Goal: Connect with others: Connect with others

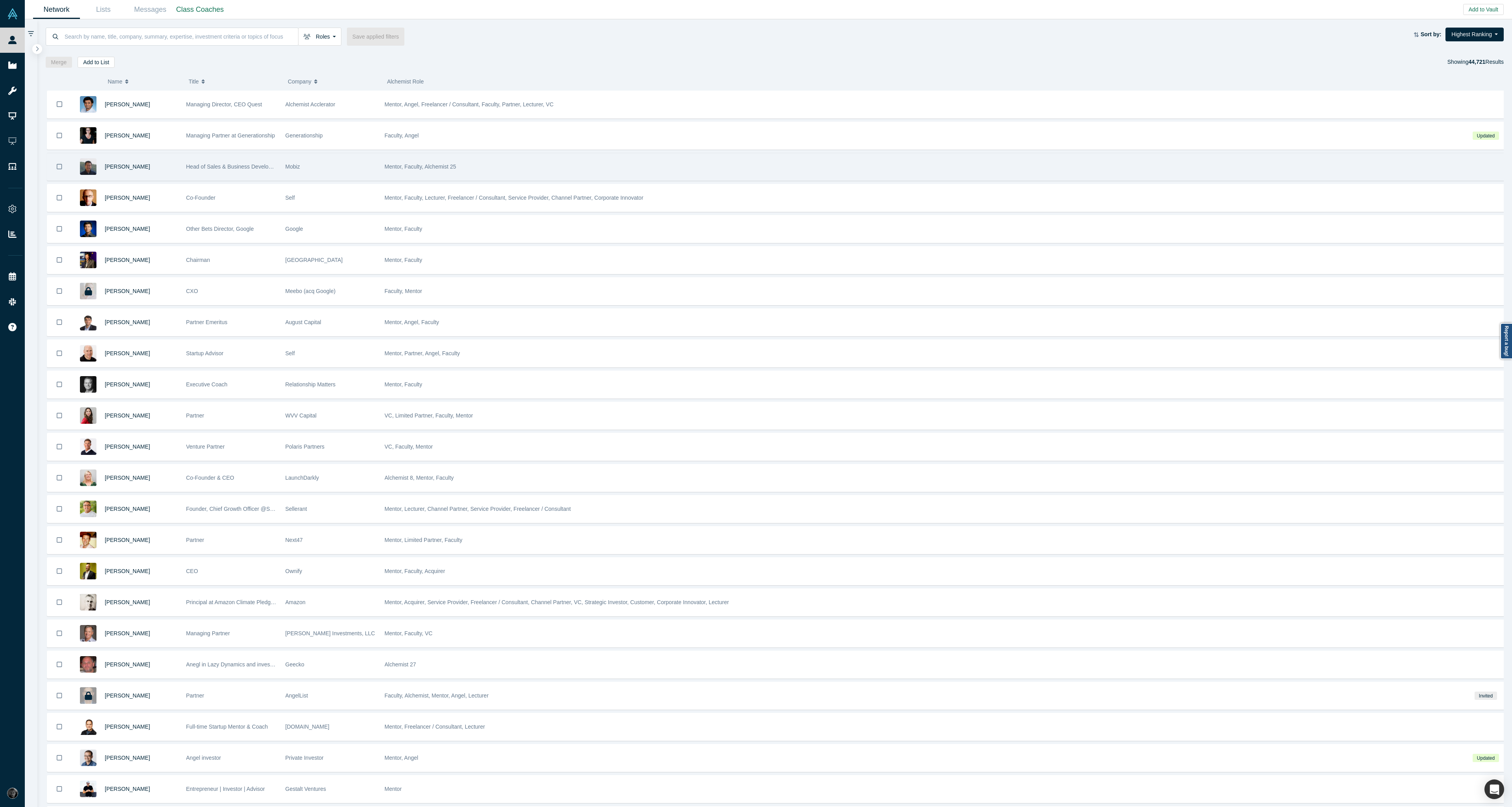
click at [389, 164] on span "Mentor, Faculty, Alchemist 25" at bounding box center [420, 166] width 72 height 6
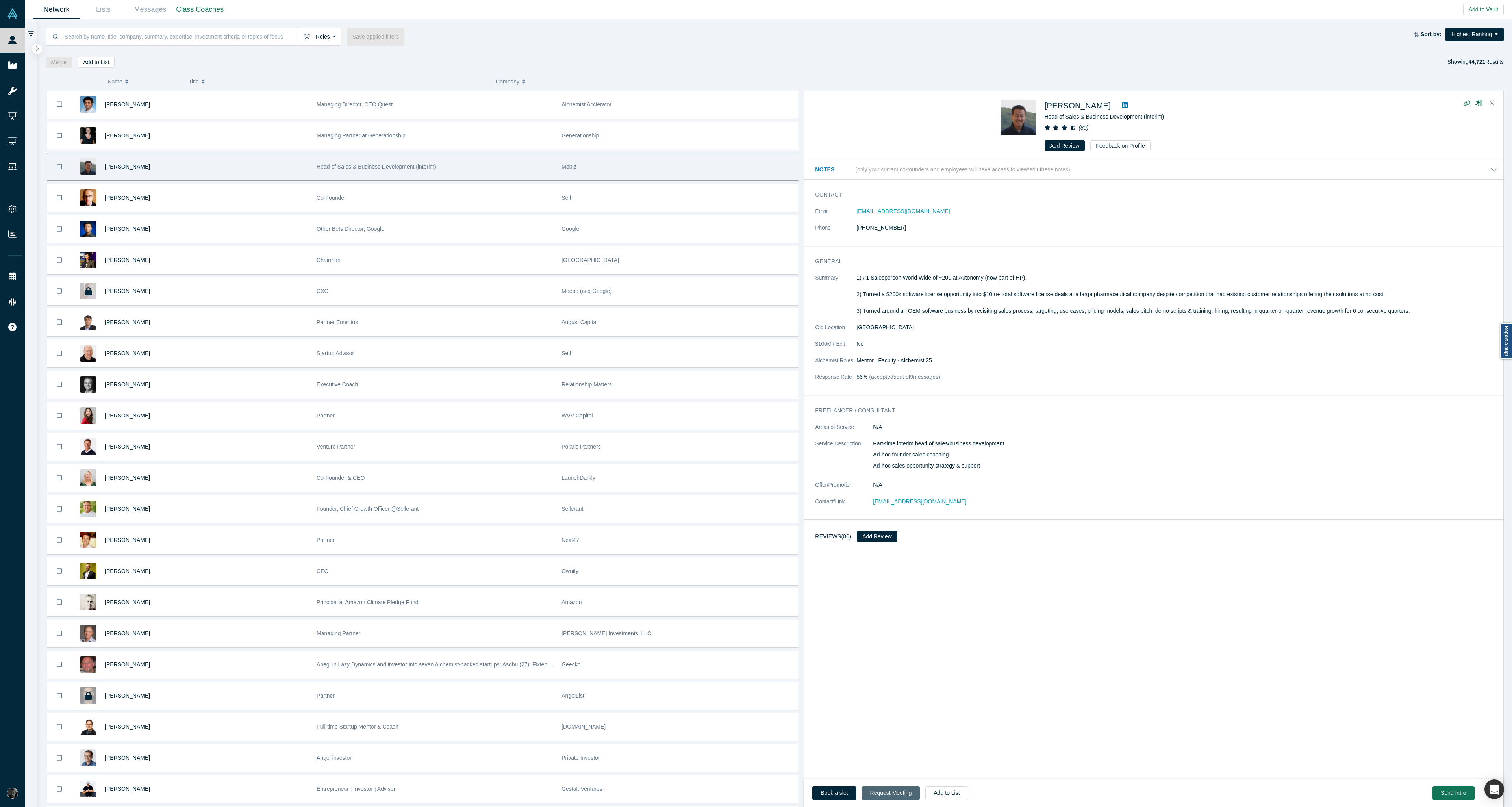
click at [887, 798] on button "Request Meeting" at bounding box center [891, 794] width 58 height 13
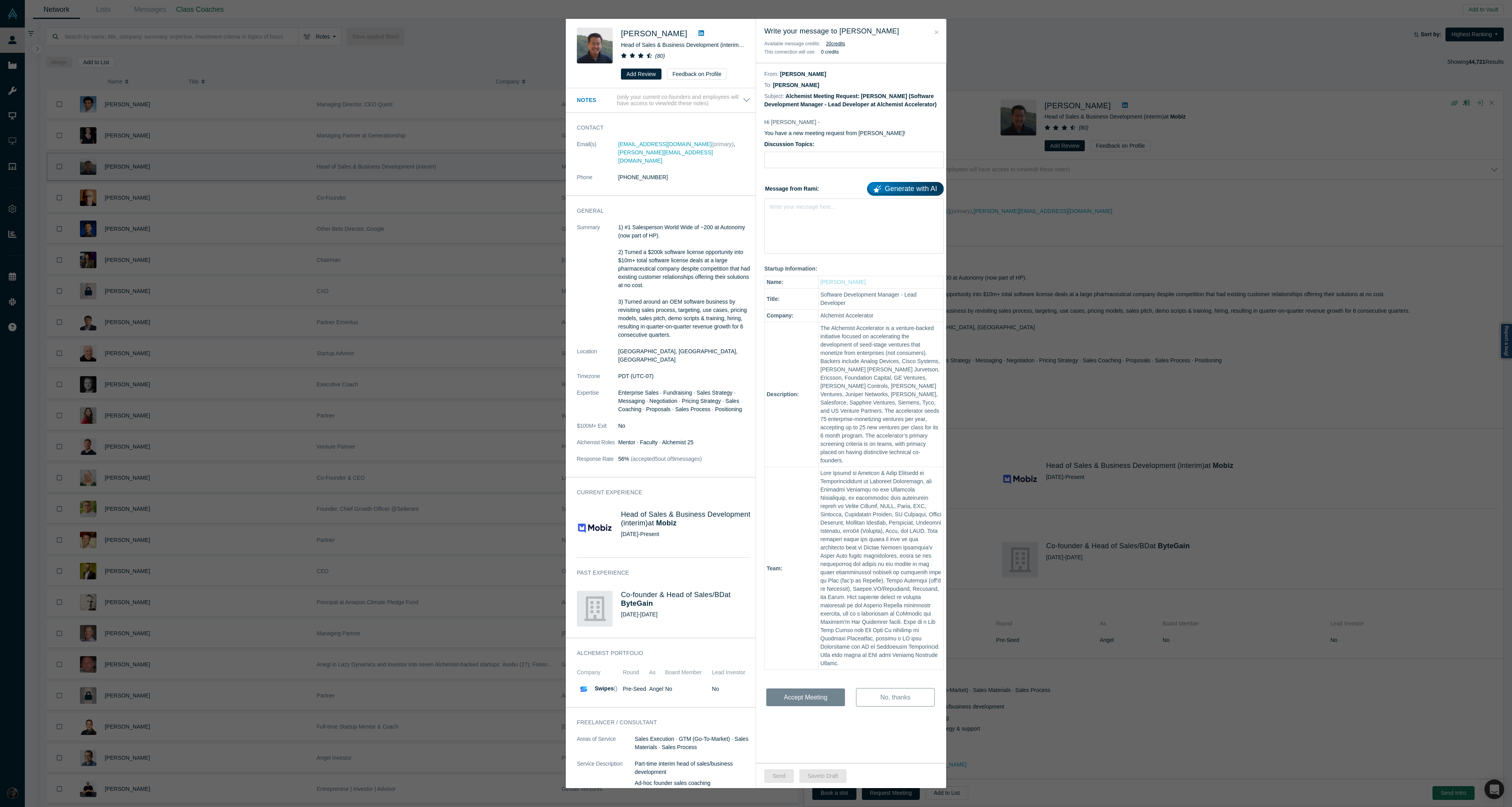
click at [1102, 237] on div "Michael Chang Head of Sales & Business Development (interim) at Mobiz ( 80 ) Ad…" at bounding box center [756, 403] width 1512 height 807
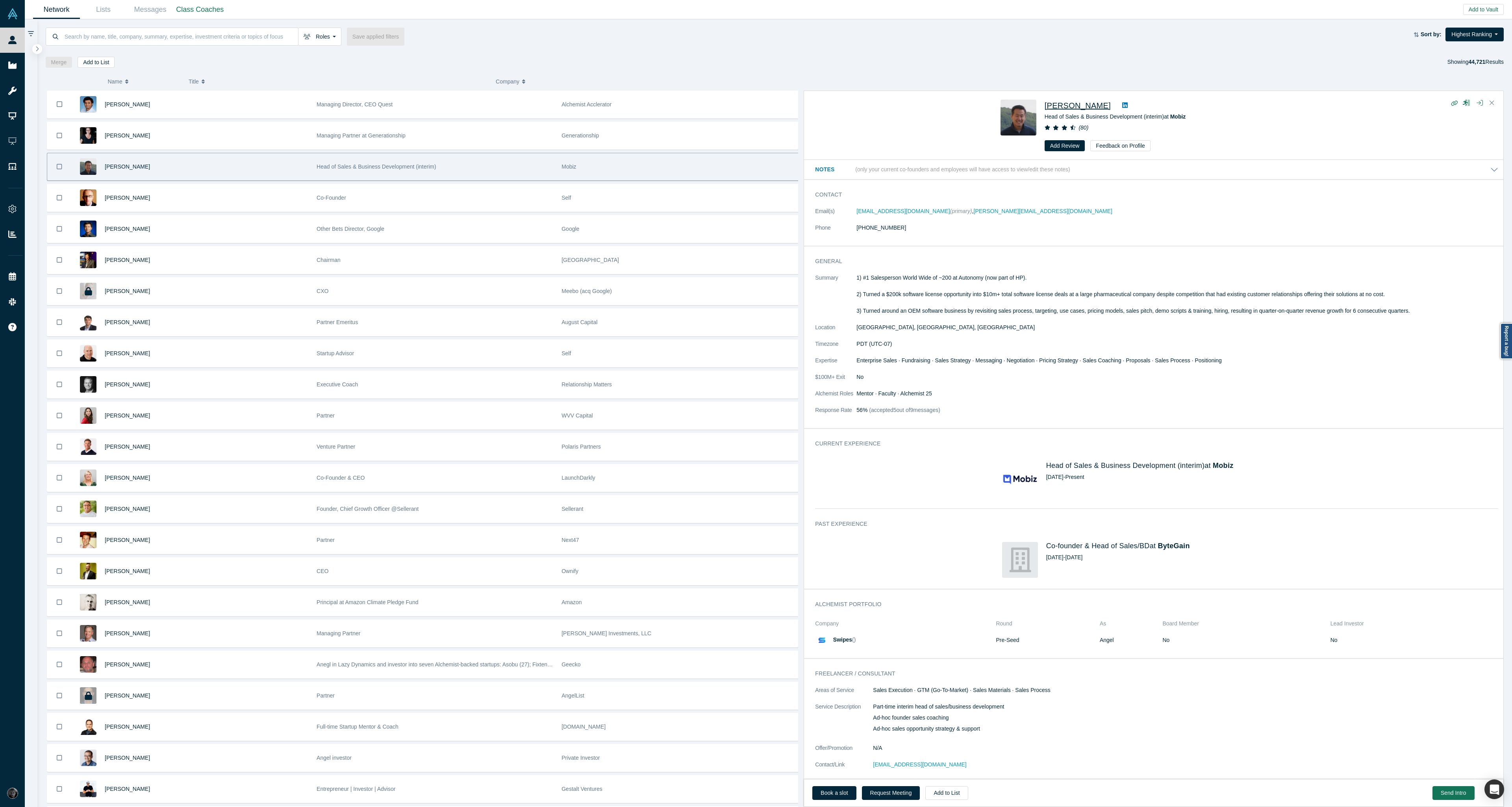
click at [1076, 103] on span "[PERSON_NAME]" at bounding box center [1078, 105] width 66 height 8
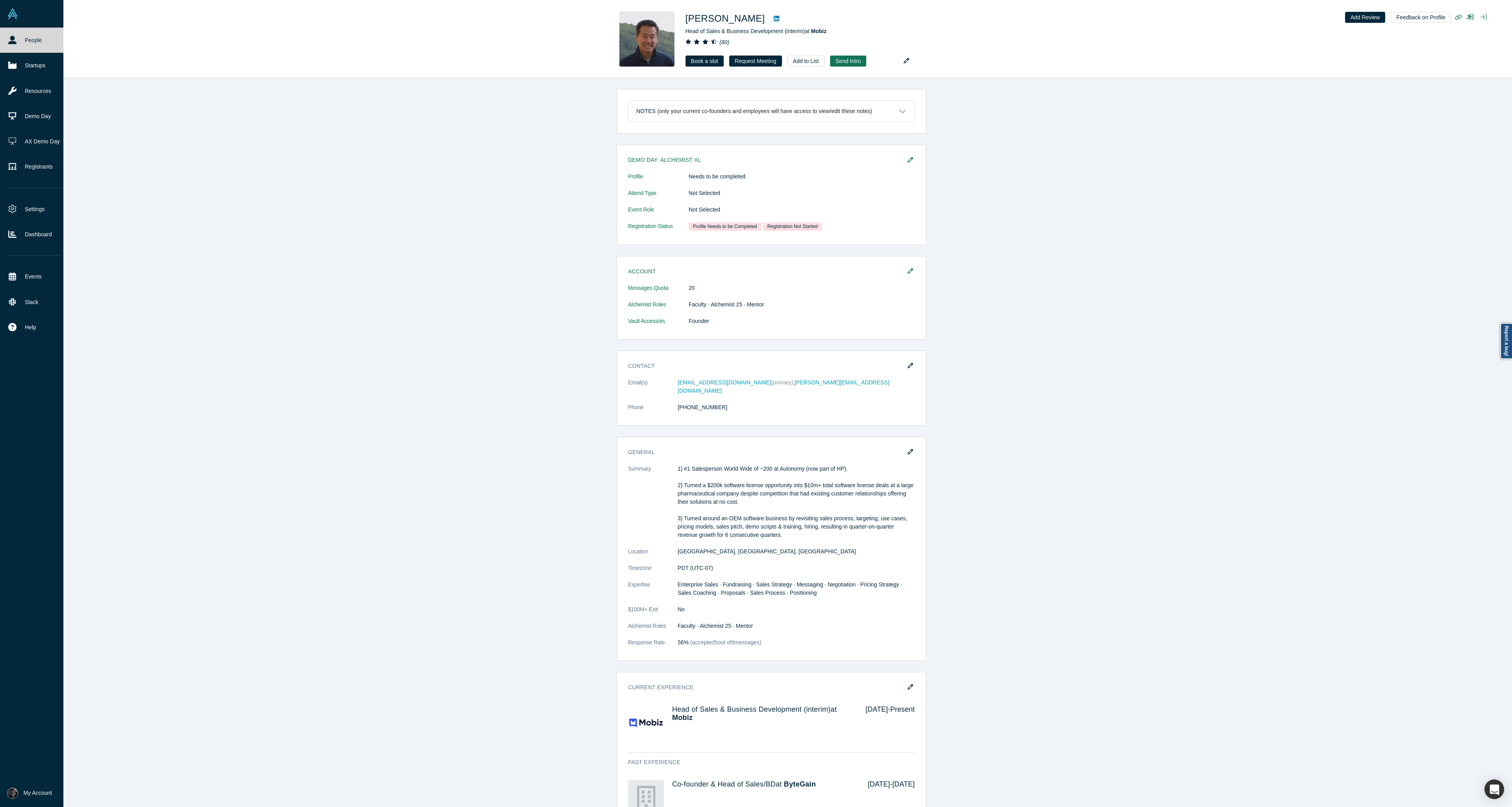
click at [18, 43] on link "People" at bounding box center [35, 40] width 69 height 25
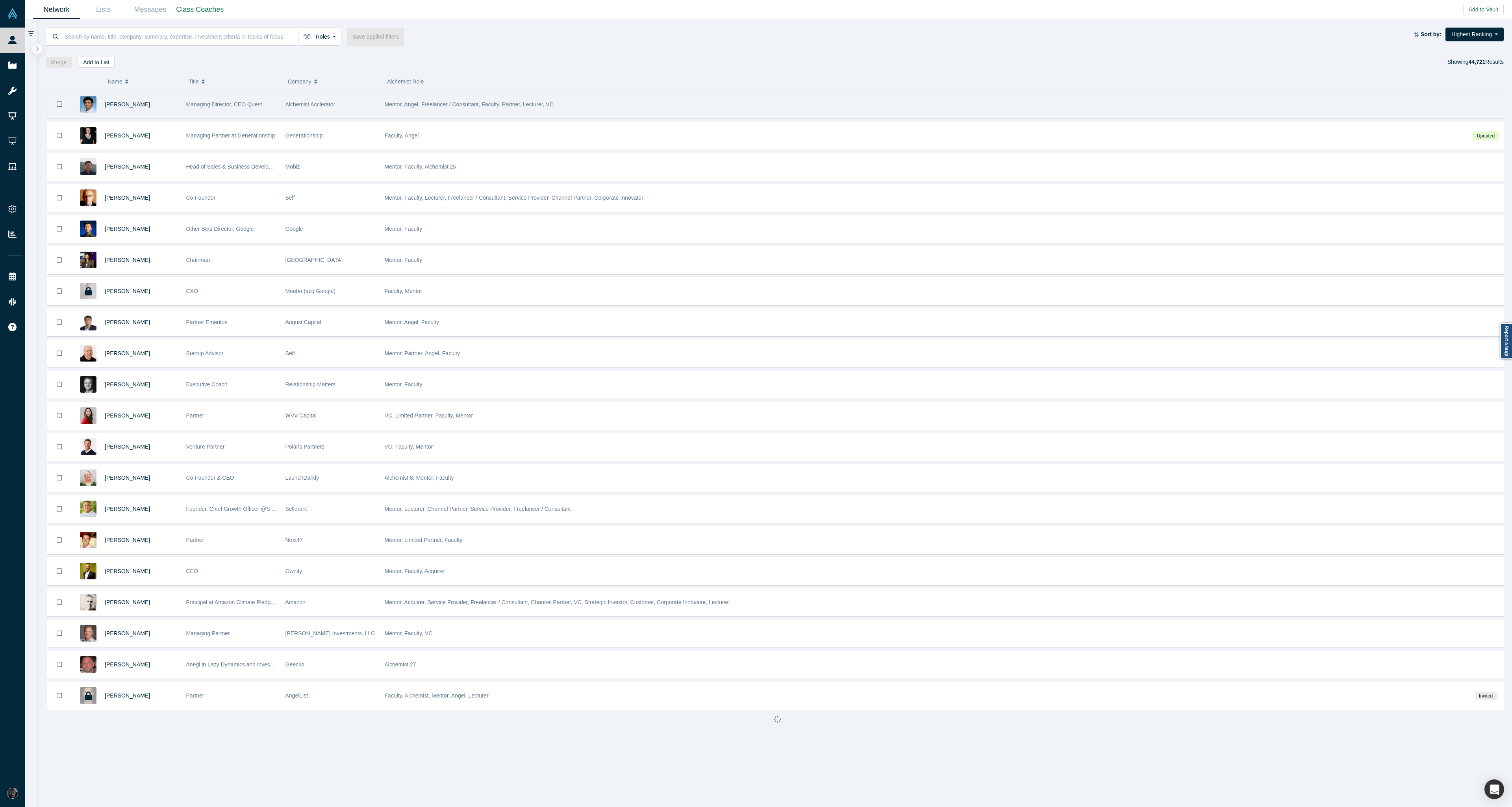
click at [225, 114] on div "Managing Director, CEO Quest" at bounding box center [232, 105] width 91 height 27
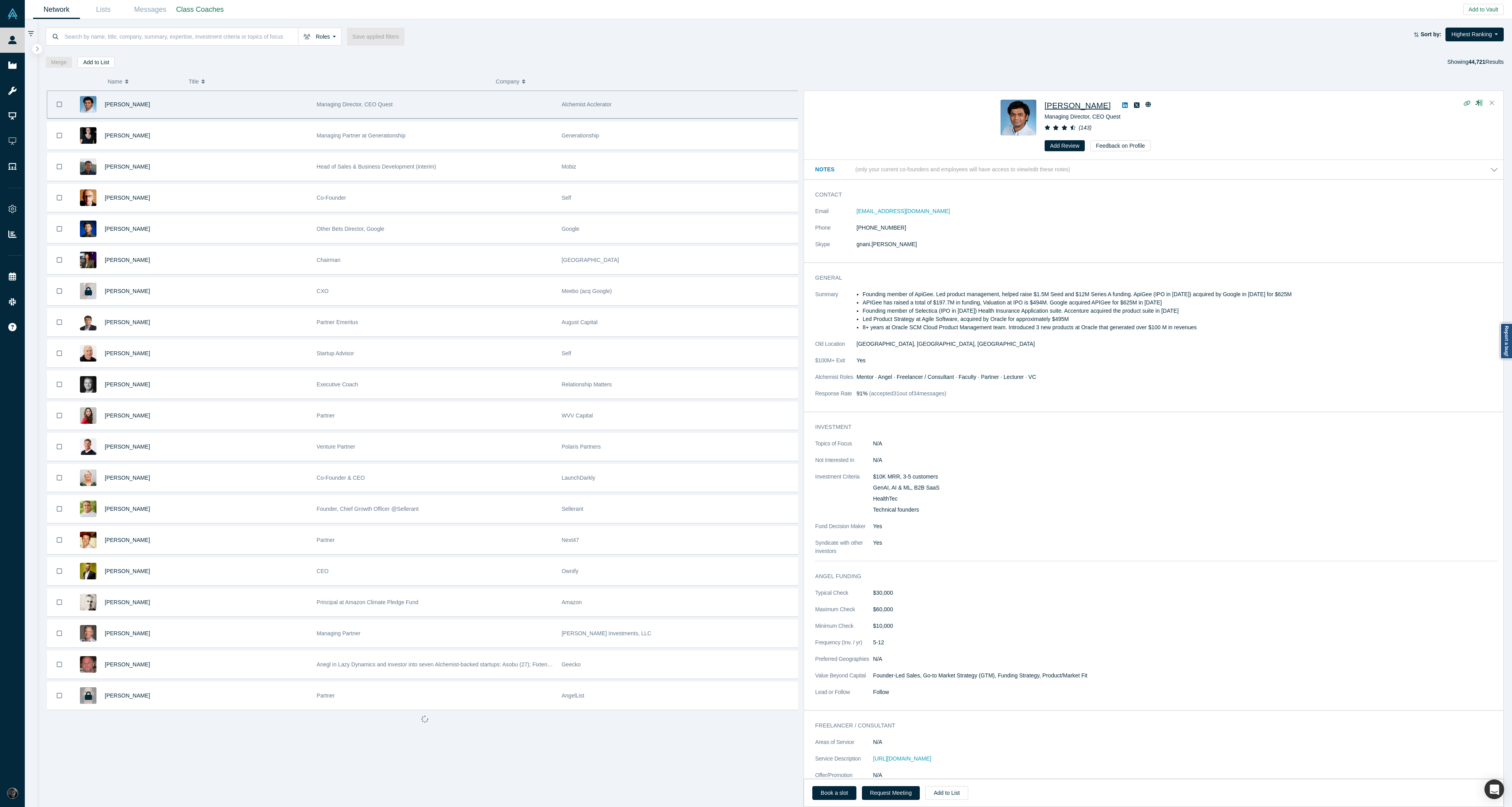
click at [1068, 106] on span "[PERSON_NAME]" at bounding box center [1078, 105] width 66 height 8
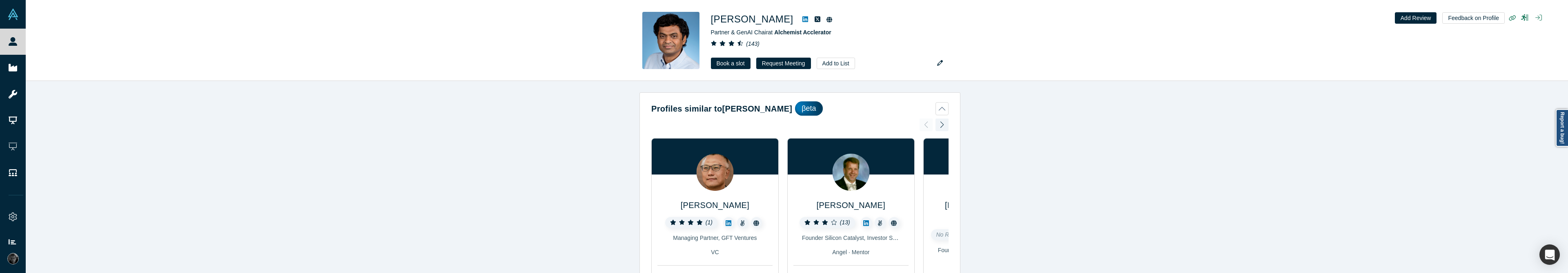
drag, startPoint x: 820, startPoint y: 109, endPoint x: 859, endPoint y: 94, distance: 41.8
click at [859, 94] on div "Profiles similar to Gnani Palanikumar βeta Jay Eum ( 1 ) Managing Partner, GFT …" at bounding box center [800, 243] width 321 height 302
